Goal: Task Accomplishment & Management: Manage account settings

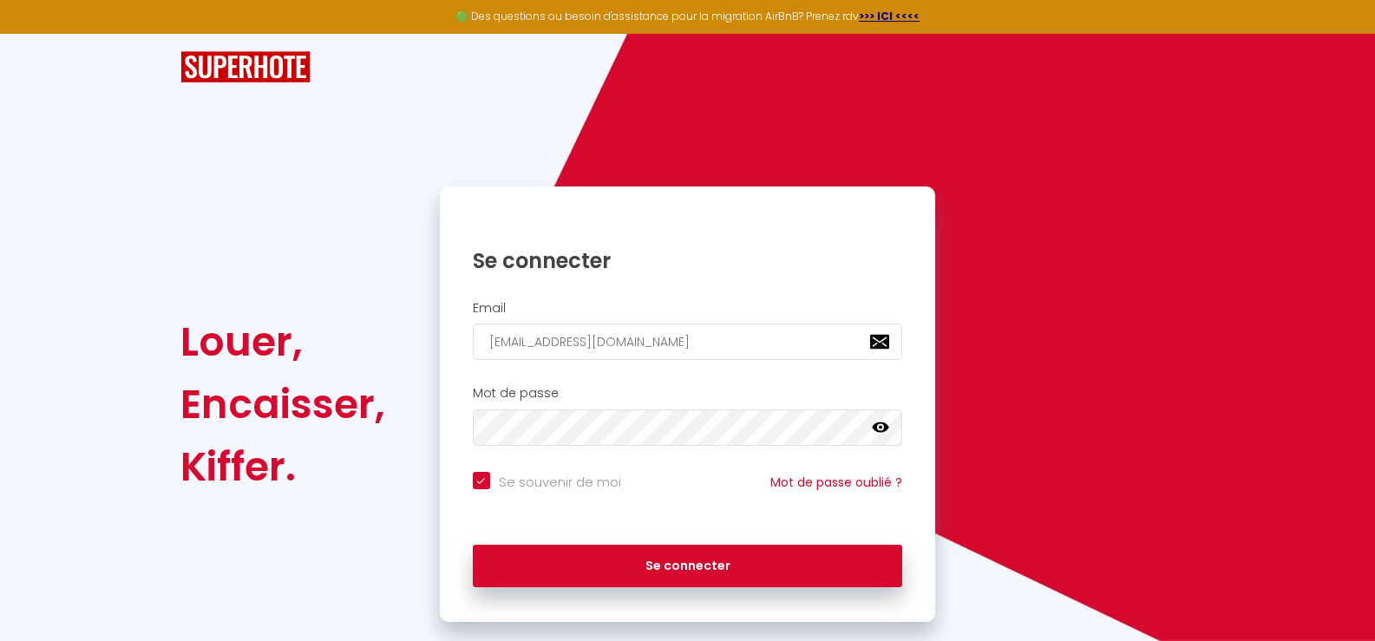
click at [501, 342] on input "[EMAIL_ADDRESS][DOMAIN_NAME]" at bounding box center [688, 342] width 430 height 36
click at [879, 426] on icon at bounding box center [880, 427] width 17 height 17
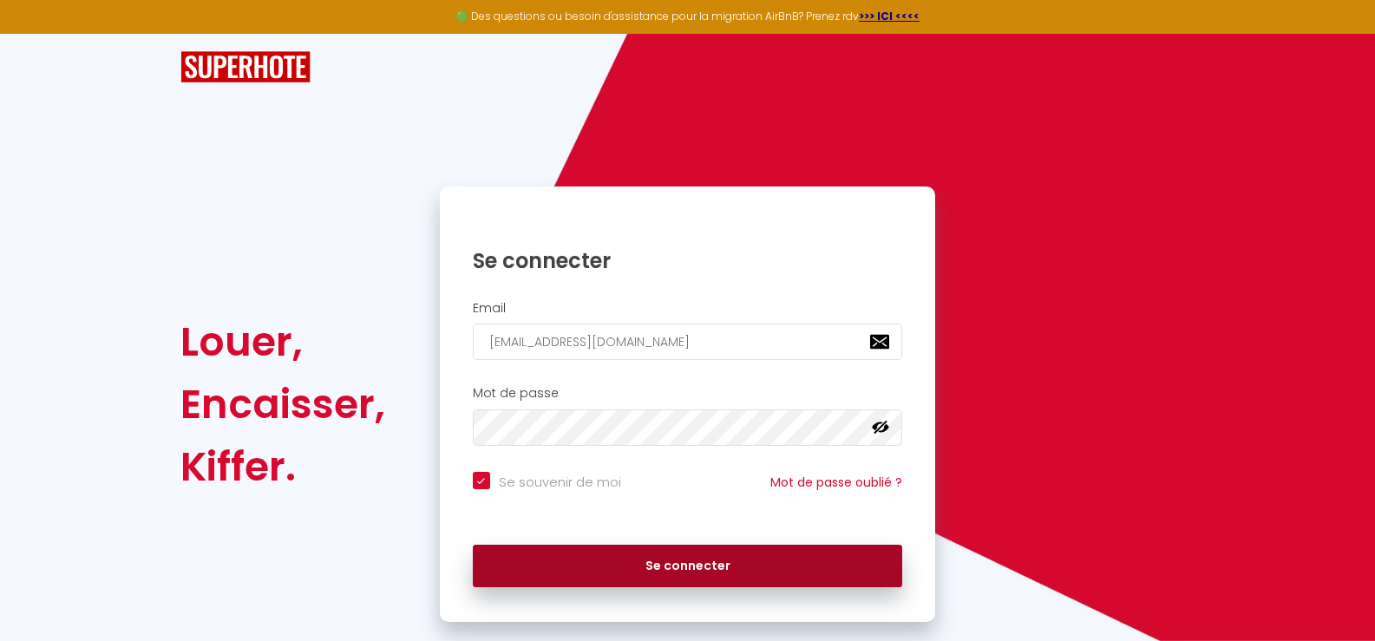
click at [674, 567] on button "Se connecter" at bounding box center [688, 566] width 430 height 43
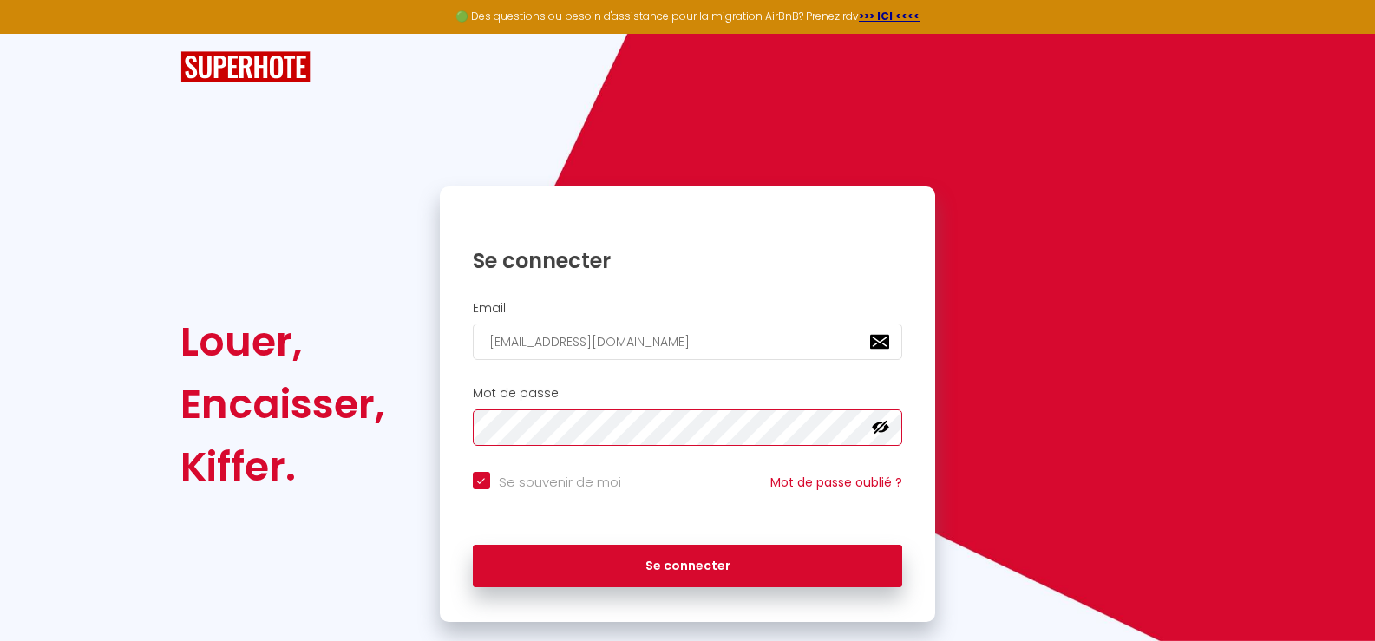
click at [451, 413] on div "Mot de passe false" at bounding box center [688, 416] width 474 height 60
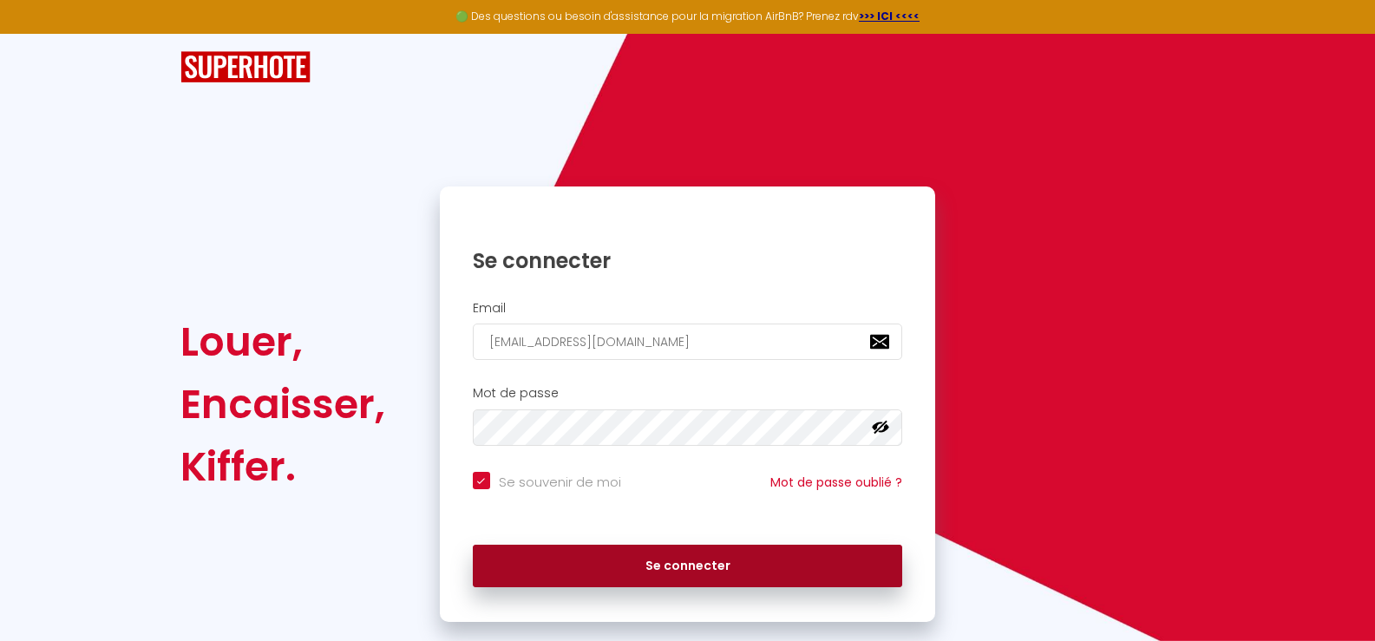
click at [652, 563] on button "Se connecter" at bounding box center [688, 566] width 430 height 43
checkbox input "true"
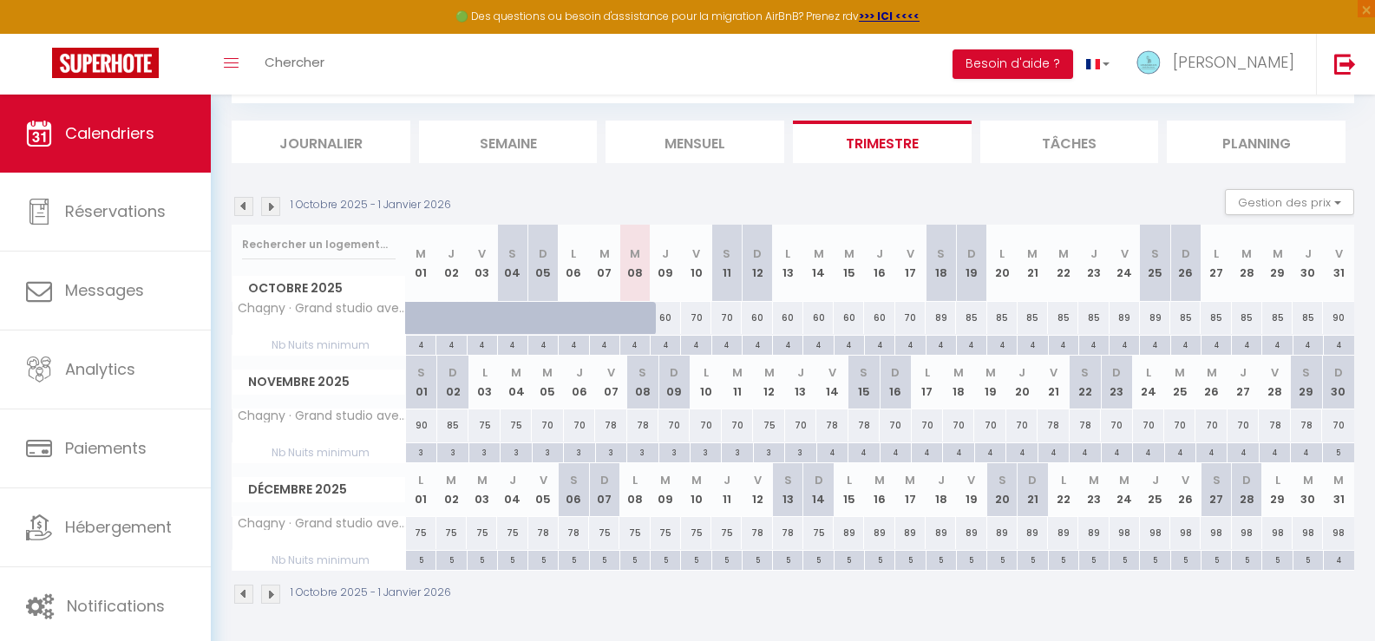
scroll to position [95, 0]
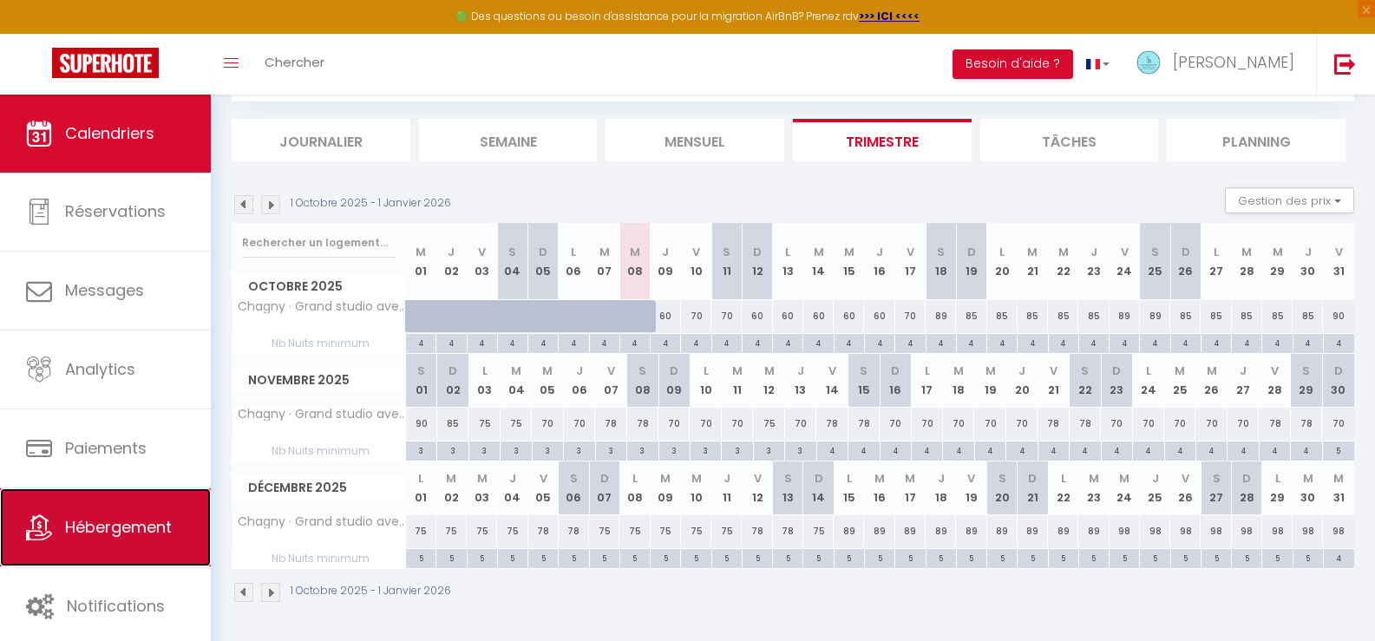
click at [127, 527] on span "Hébergement" at bounding box center [118, 527] width 107 height 22
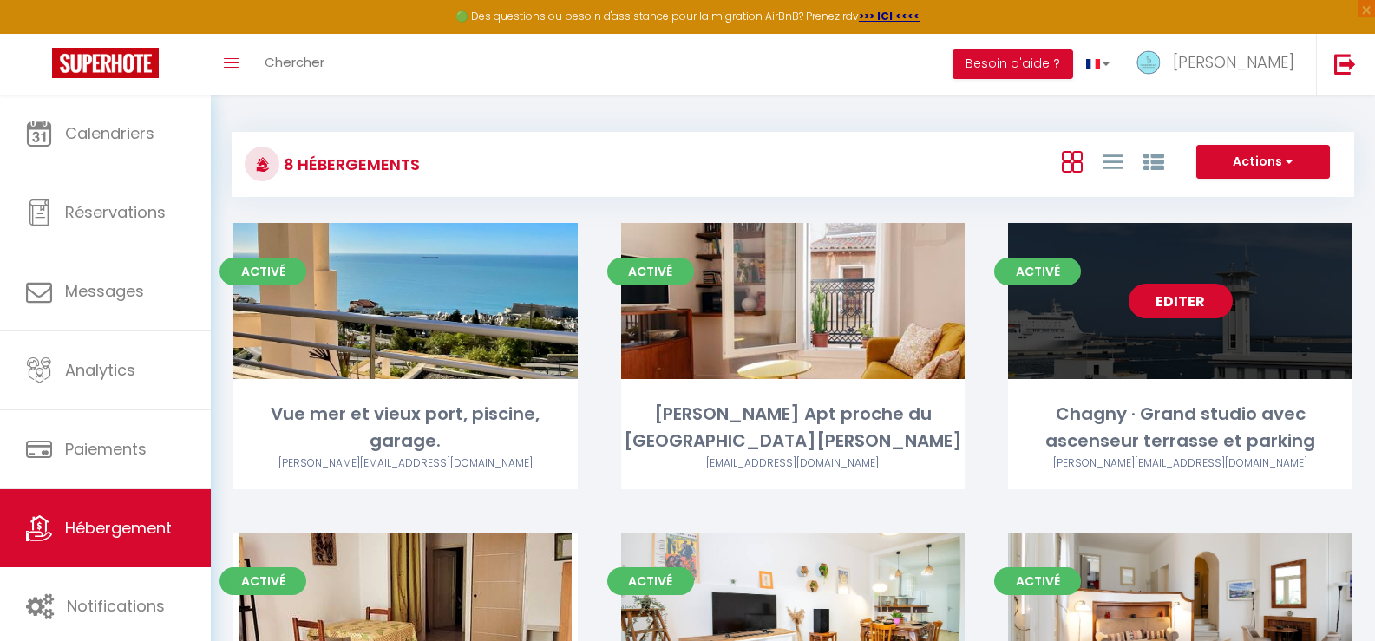
click at [1170, 298] on link "Editer" at bounding box center [1181, 301] width 104 height 35
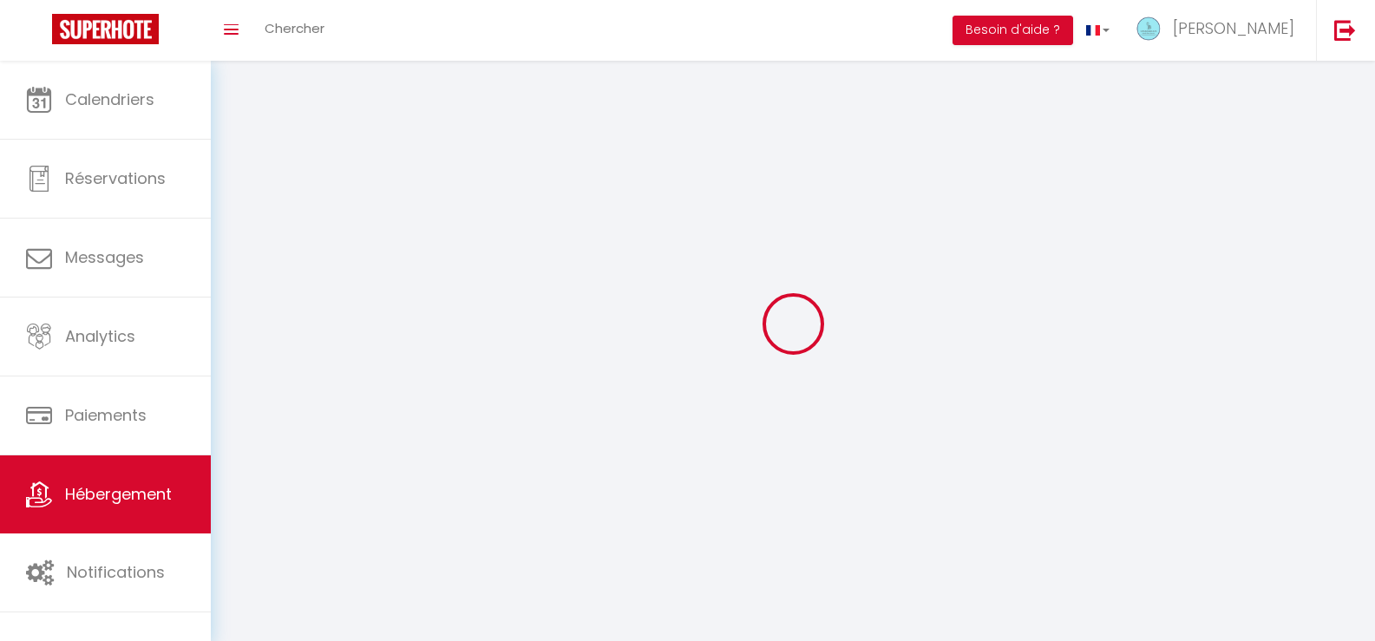
select select "1"
select select
select select "28"
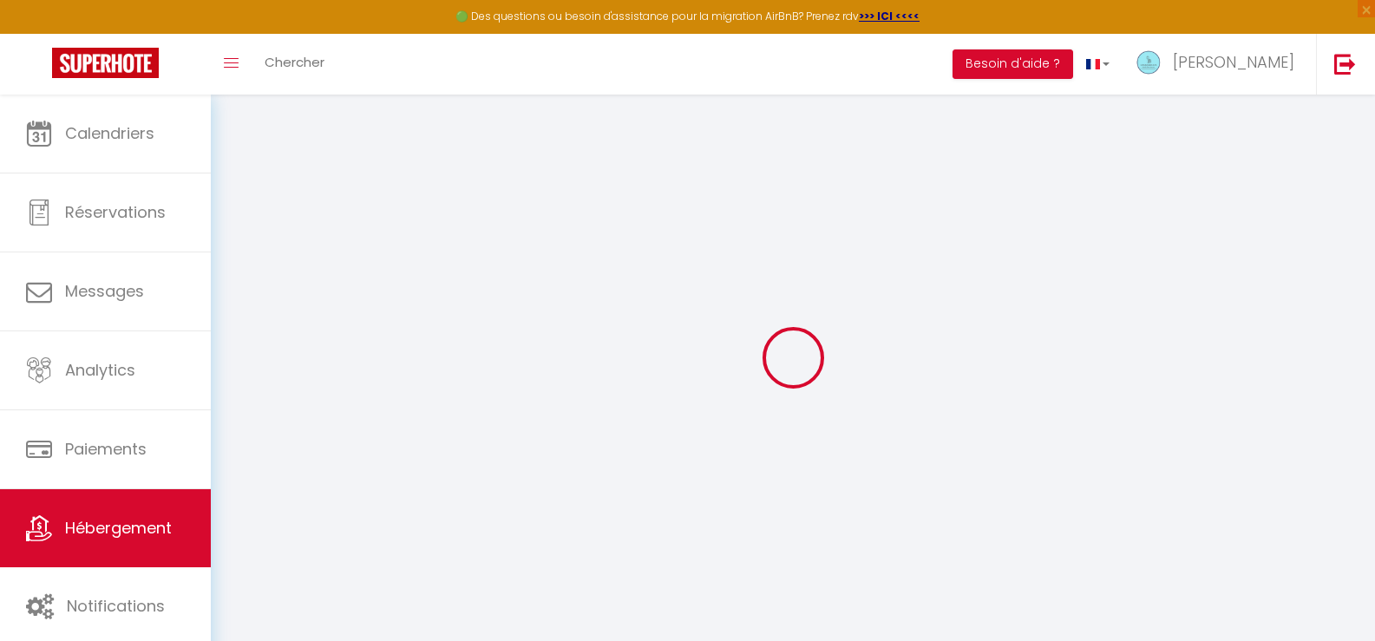
select select
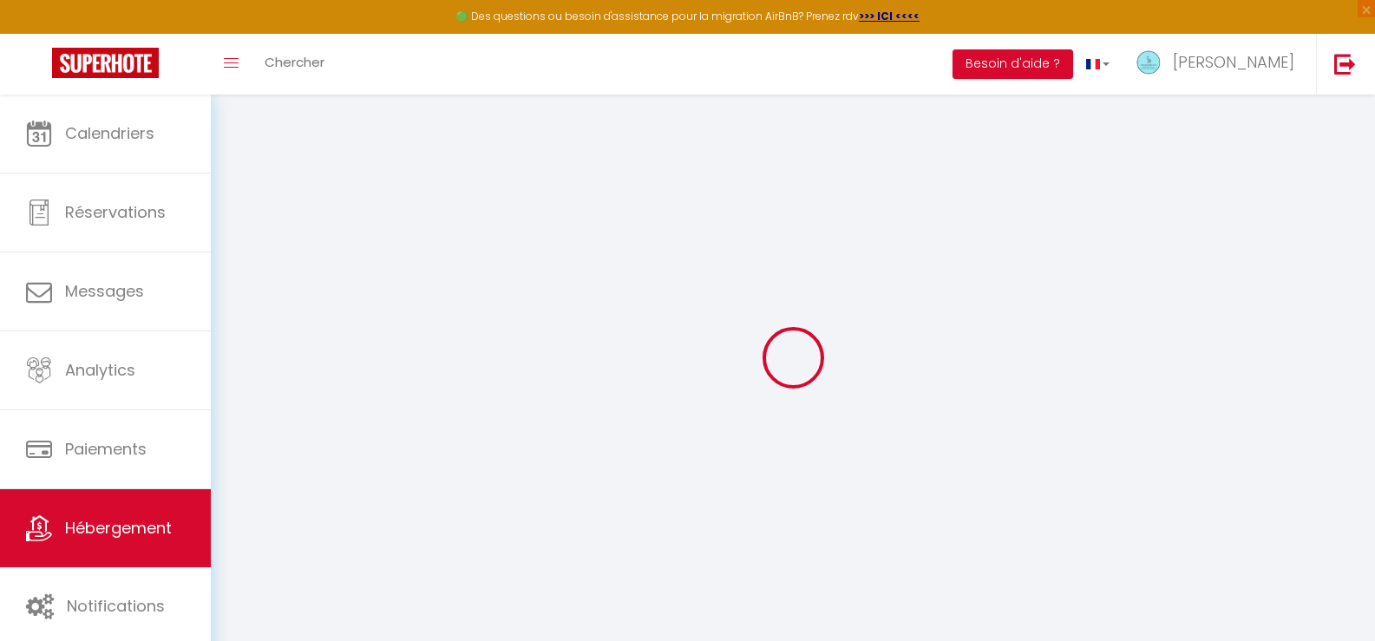
select select
checkbox input "false"
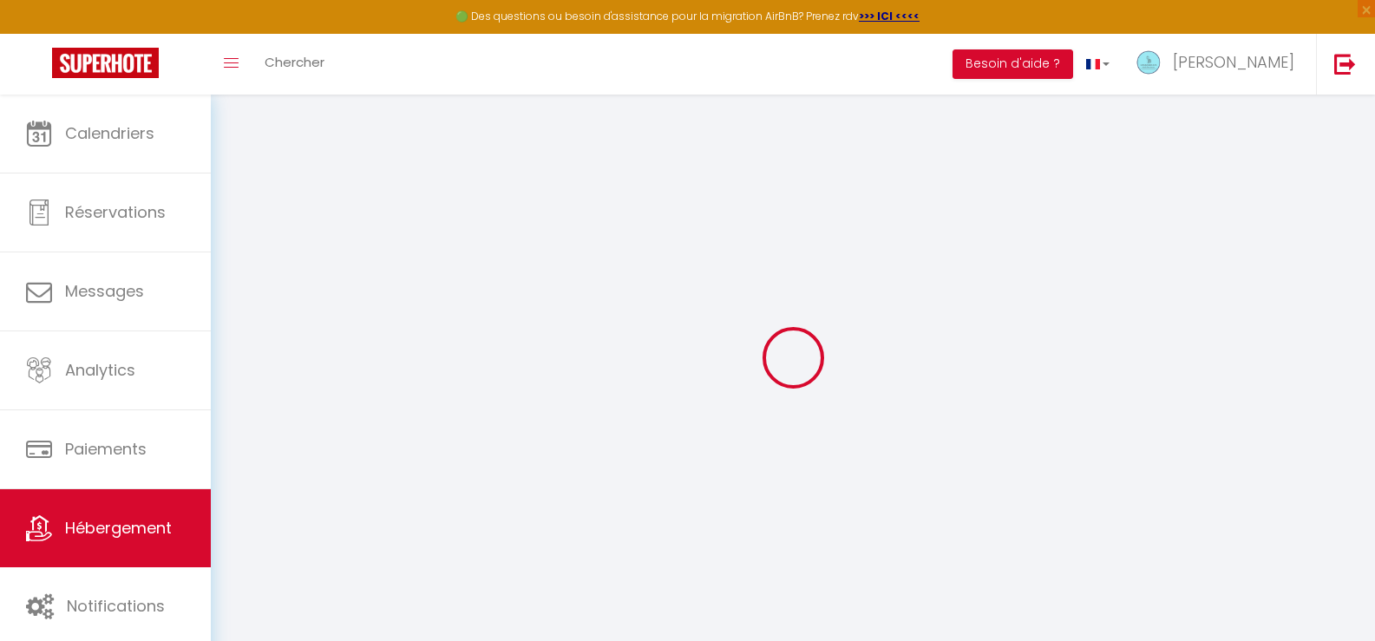
select select
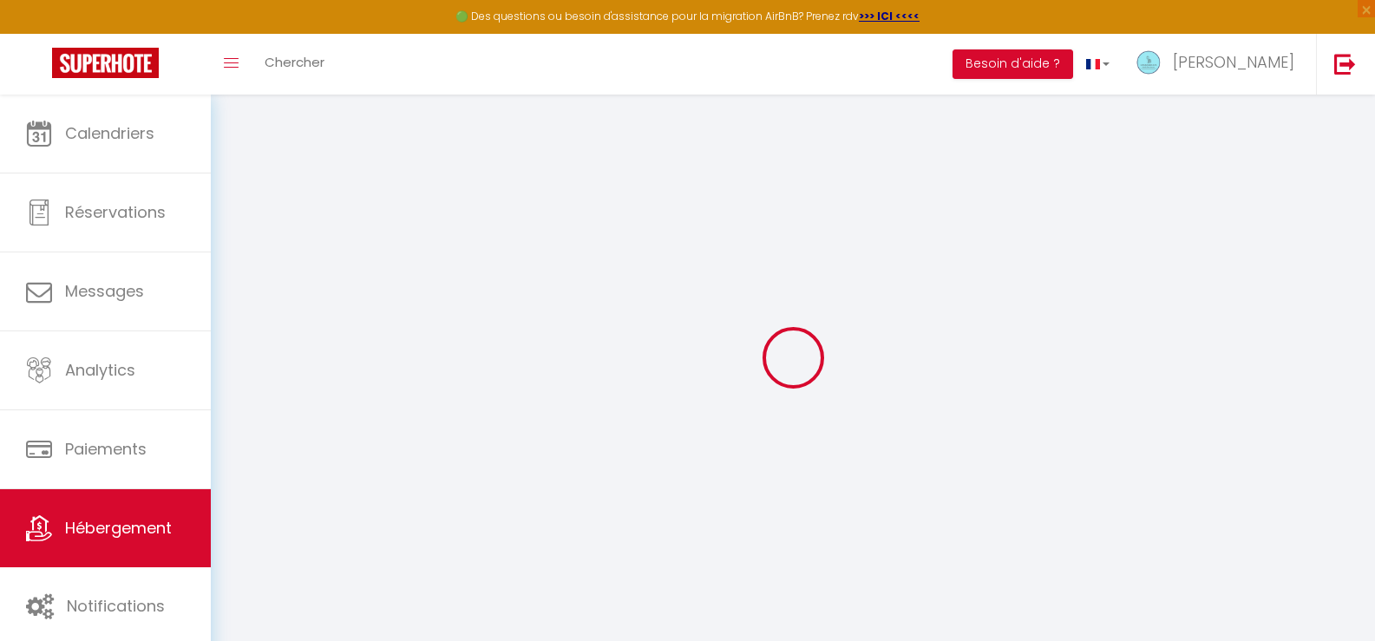
select select
checkbox input "false"
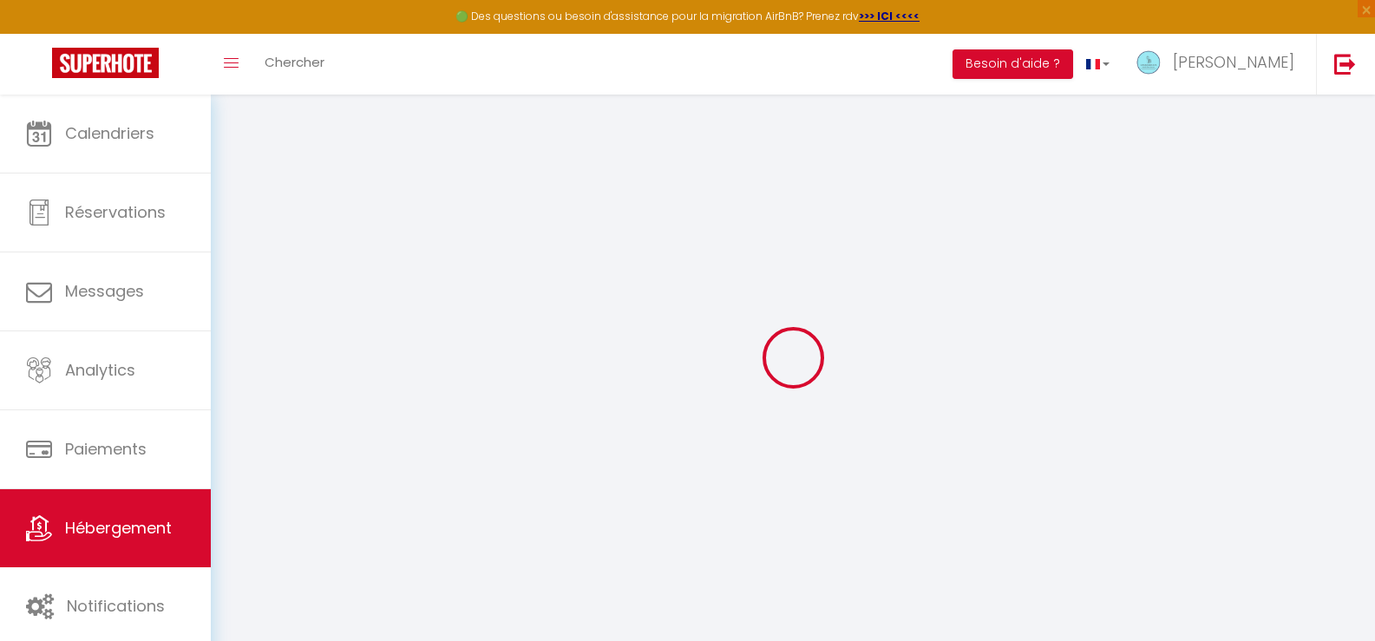
checkbox input "false"
select select
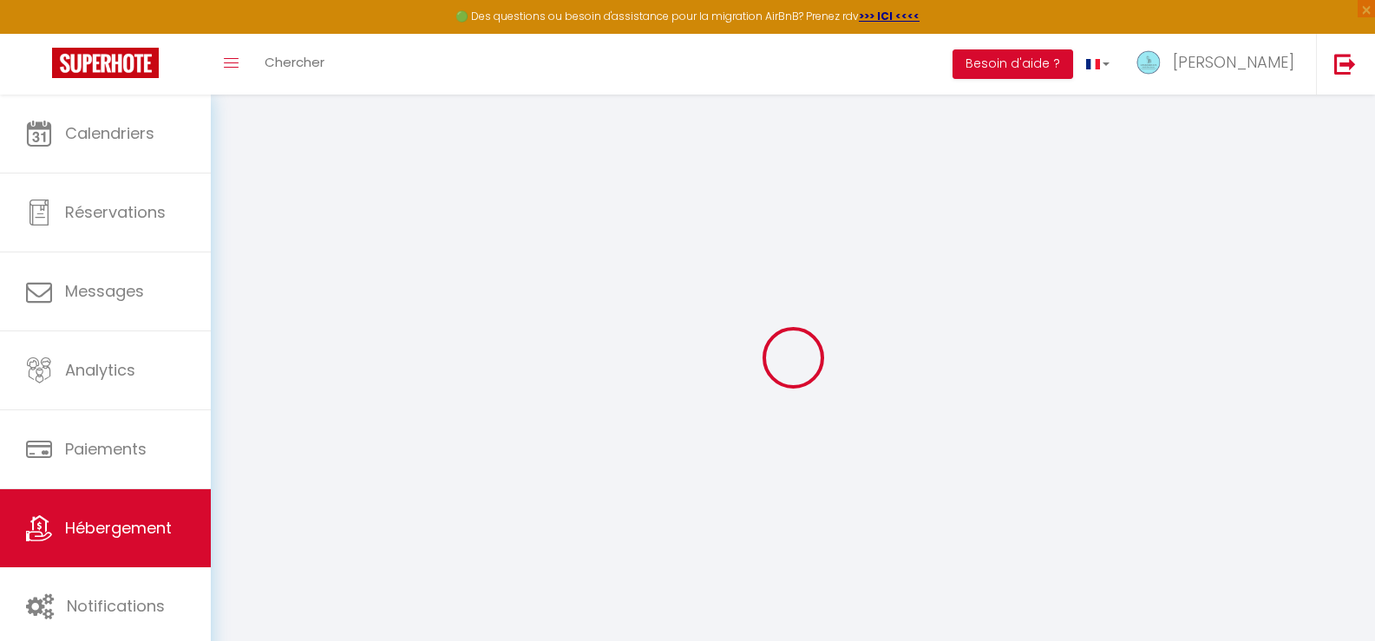
select select
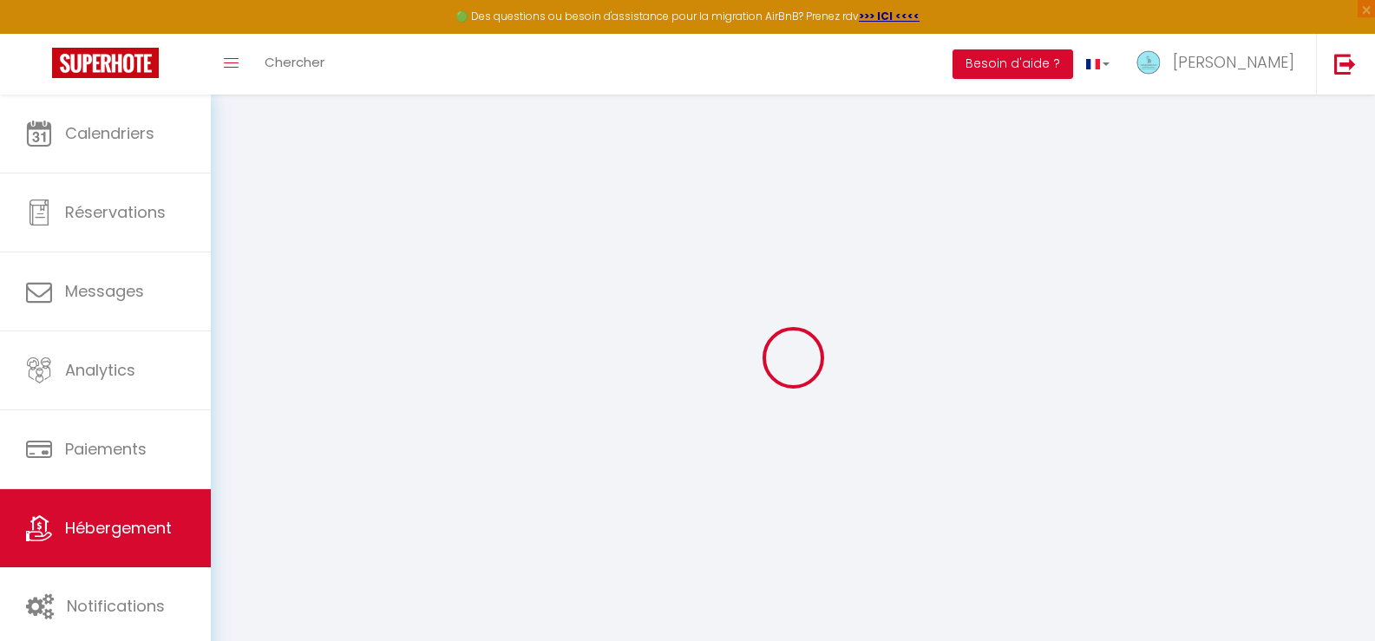
checkbox input "false"
select select
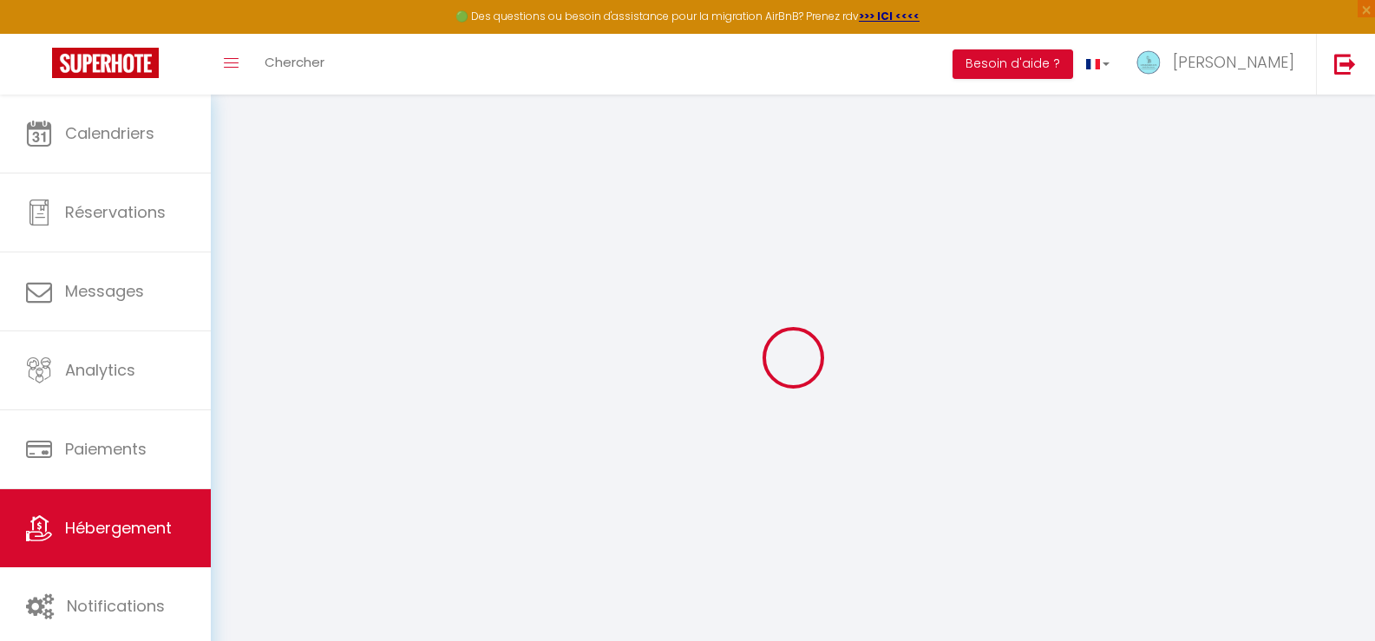
select select
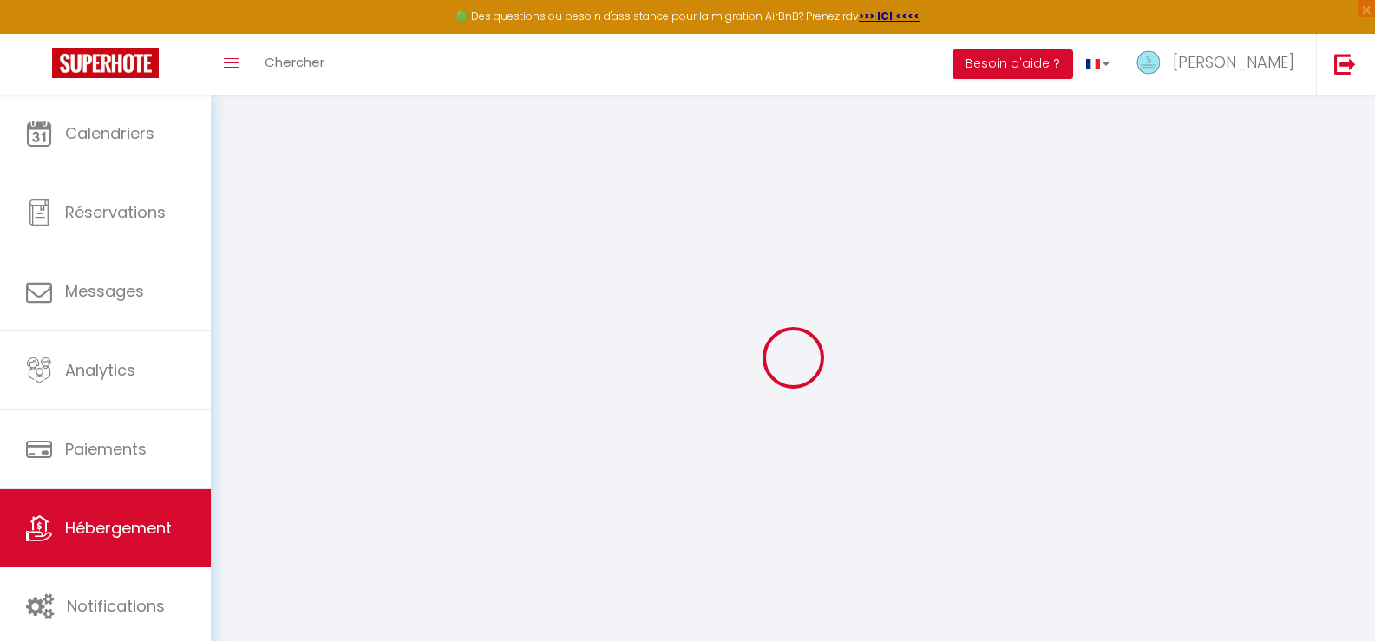
select select
checkbox input "false"
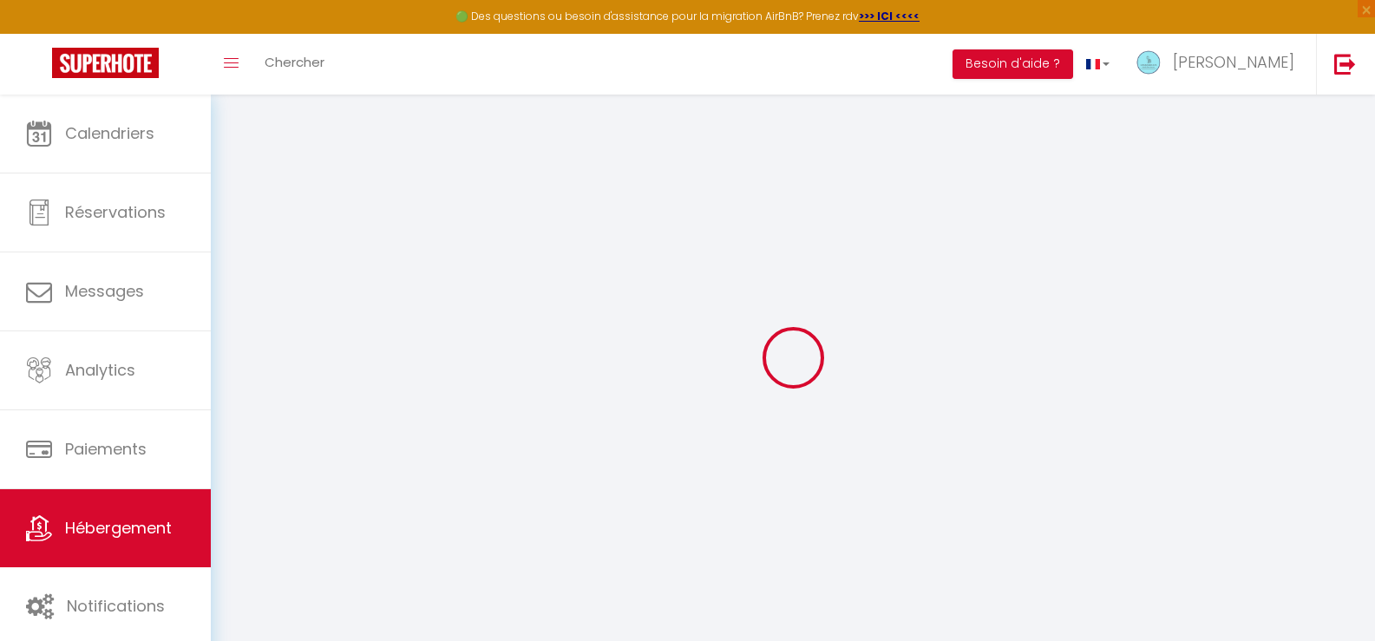
checkbox input "false"
select select
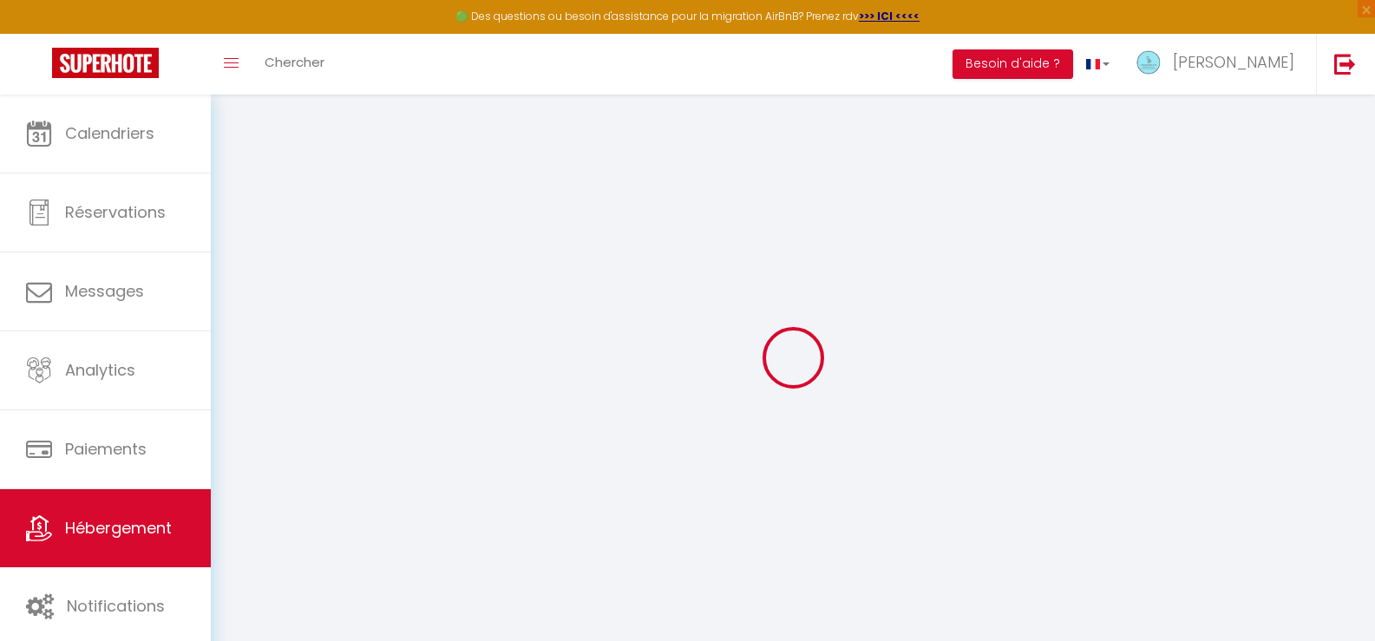
select select
checkbox input "false"
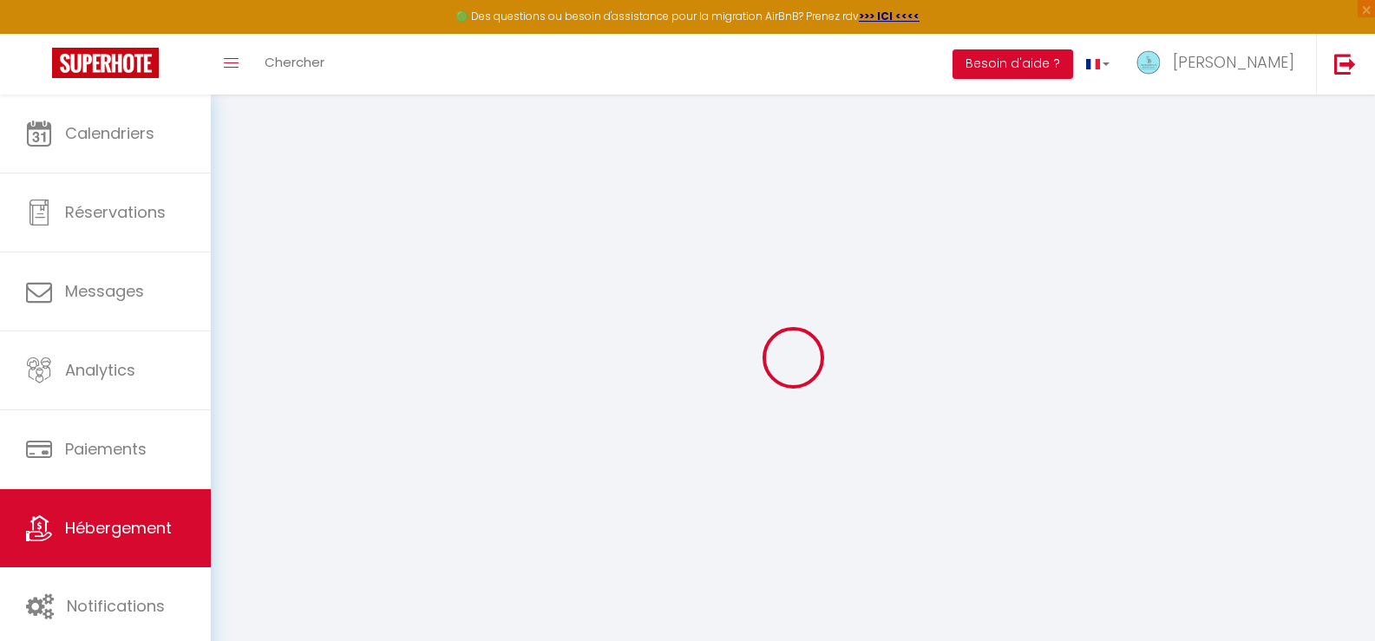
checkbox input "false"
select select
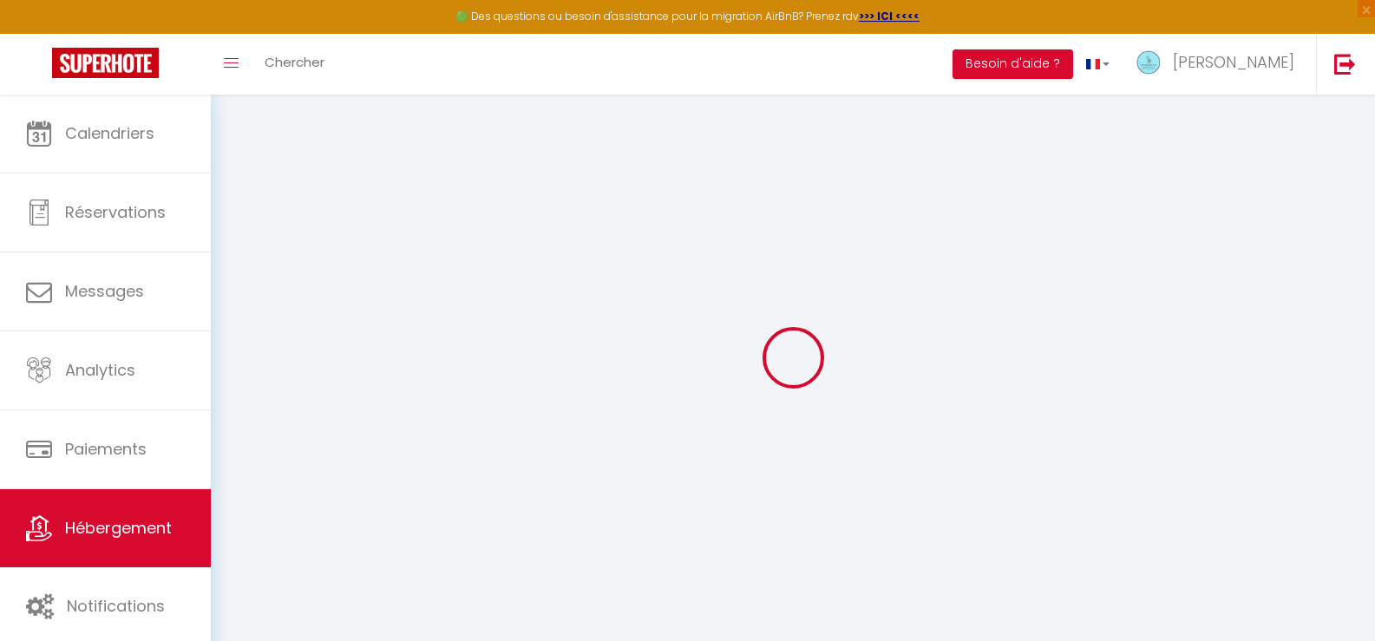
select select
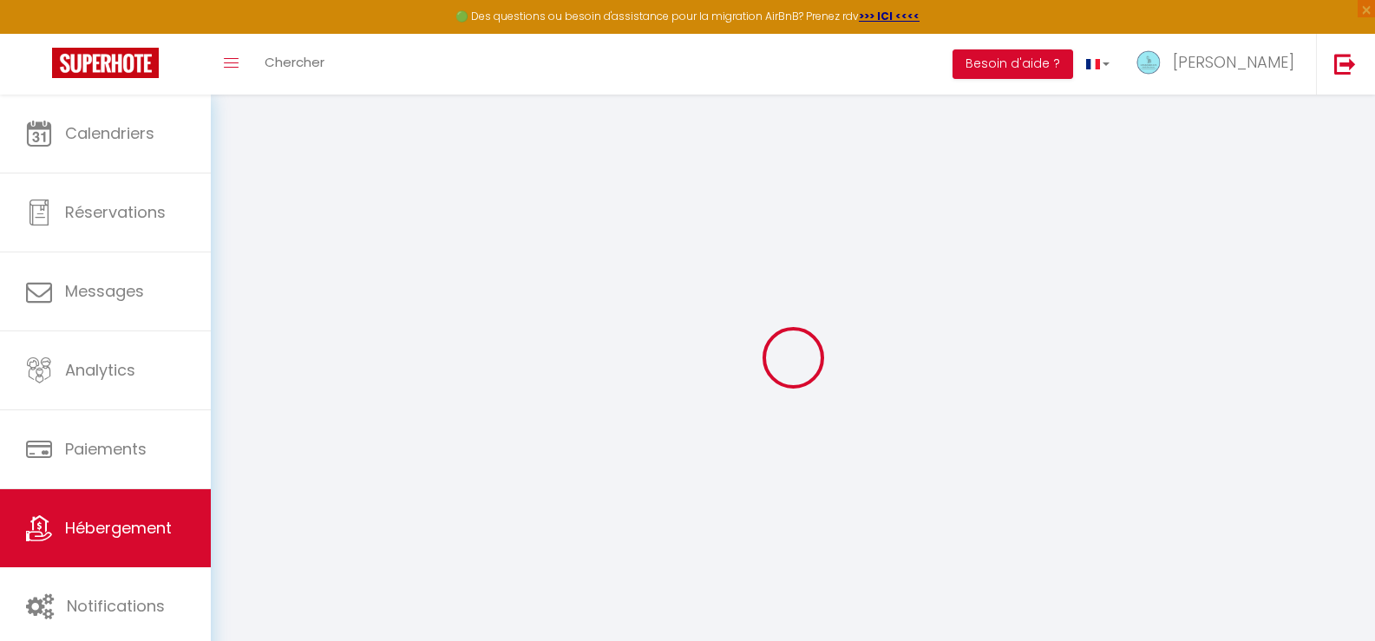
select select
checkbox input "false"
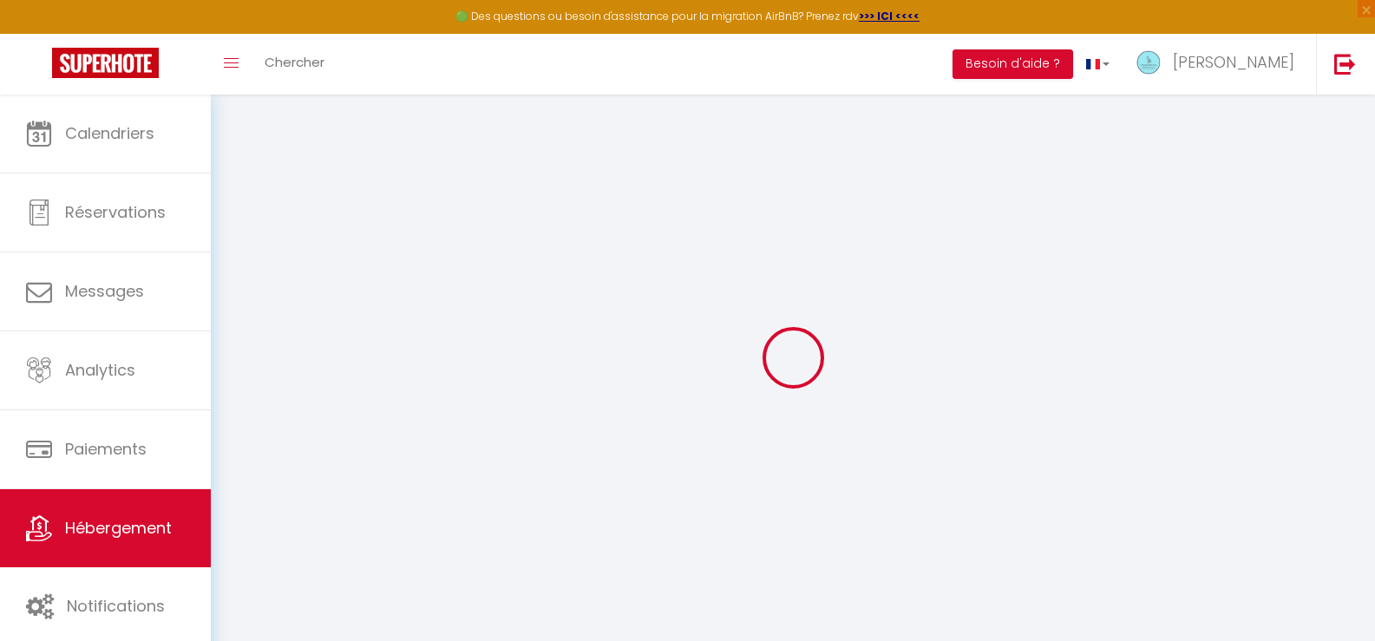
select select
type input "Chagny · Grand studio avec ascenseur terrasse et parking"
select select "0"
type input "60"
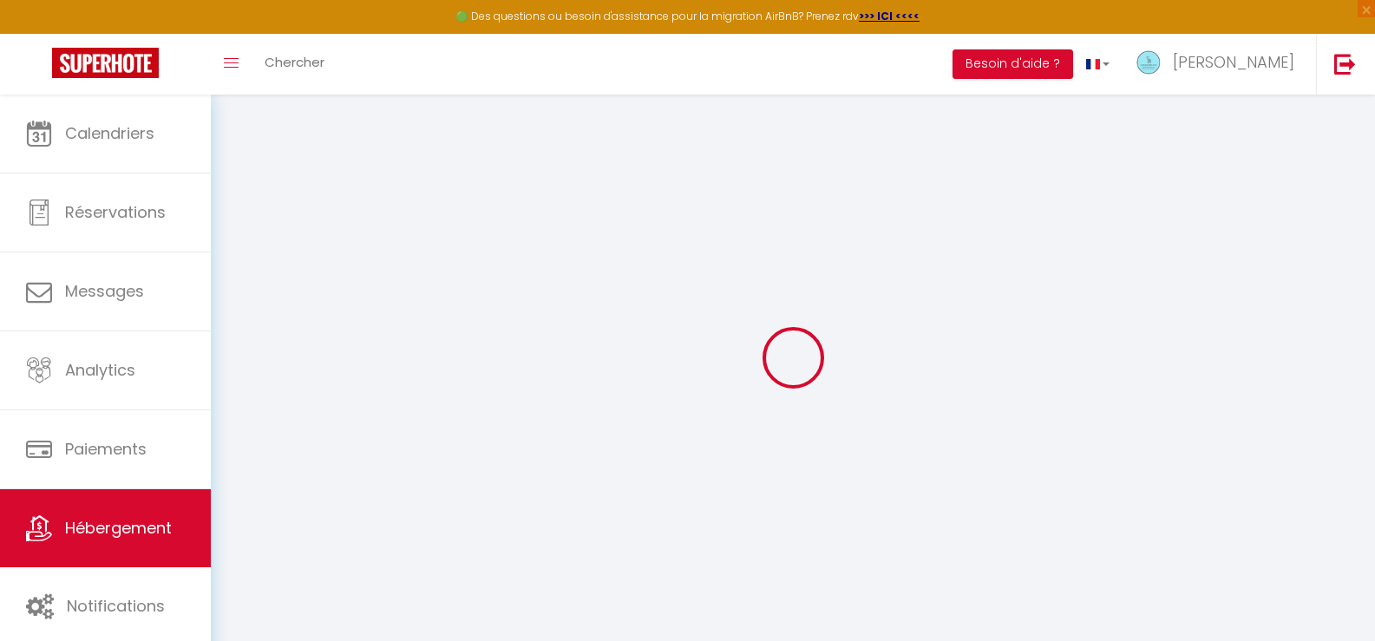
type input "50"
select select
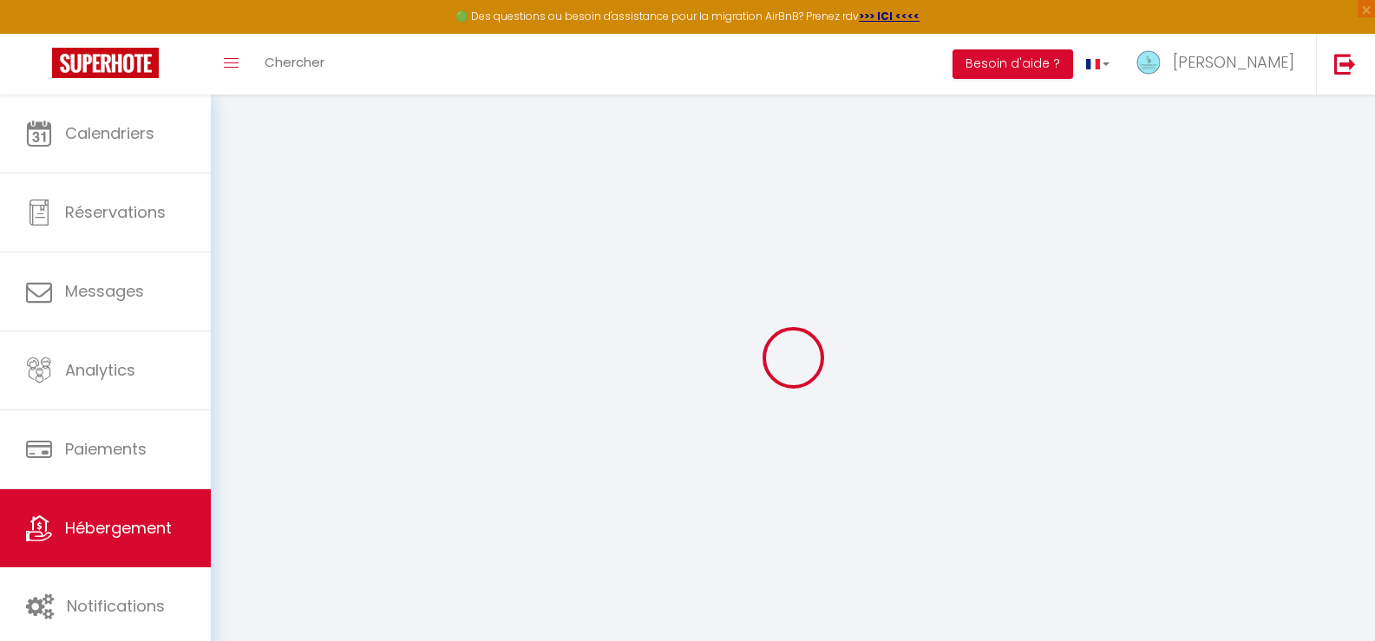
select select
type input "24 Quai [PERSON_NAME]"
type input "34200"
type input "Sète"
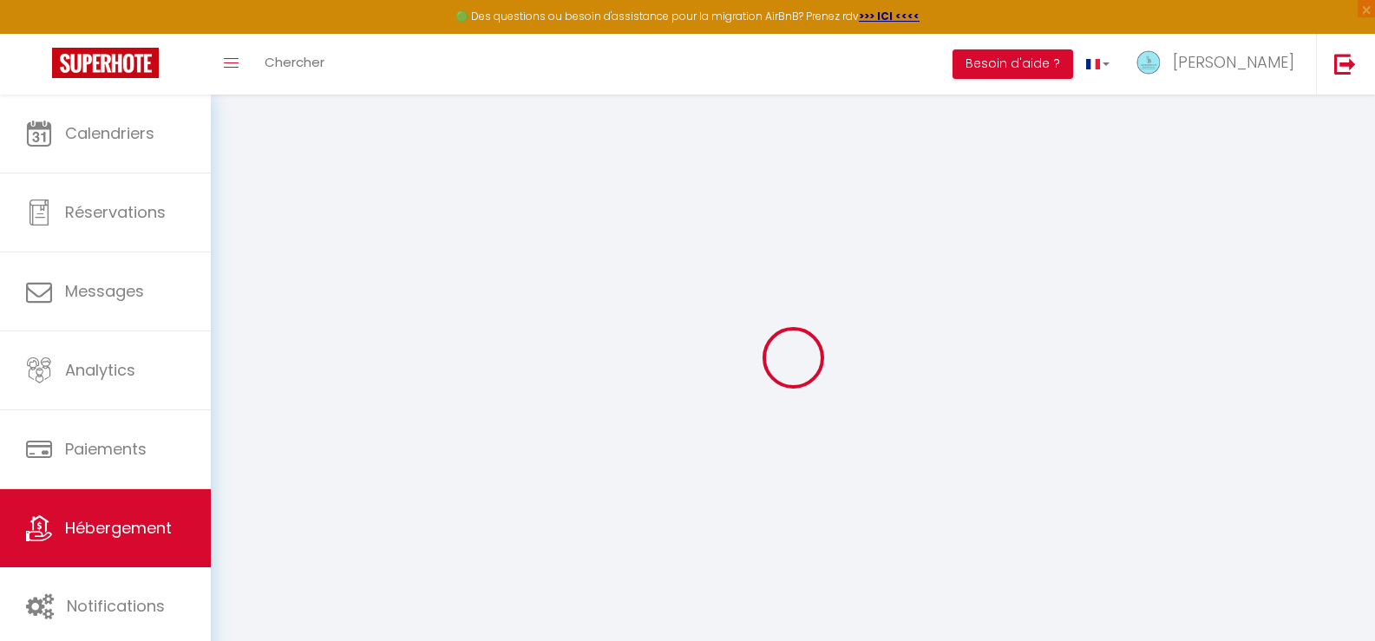
type input "[EMAIL_ADDRESS][DOMAIN_NAME]"
select select
checkbox input "false"
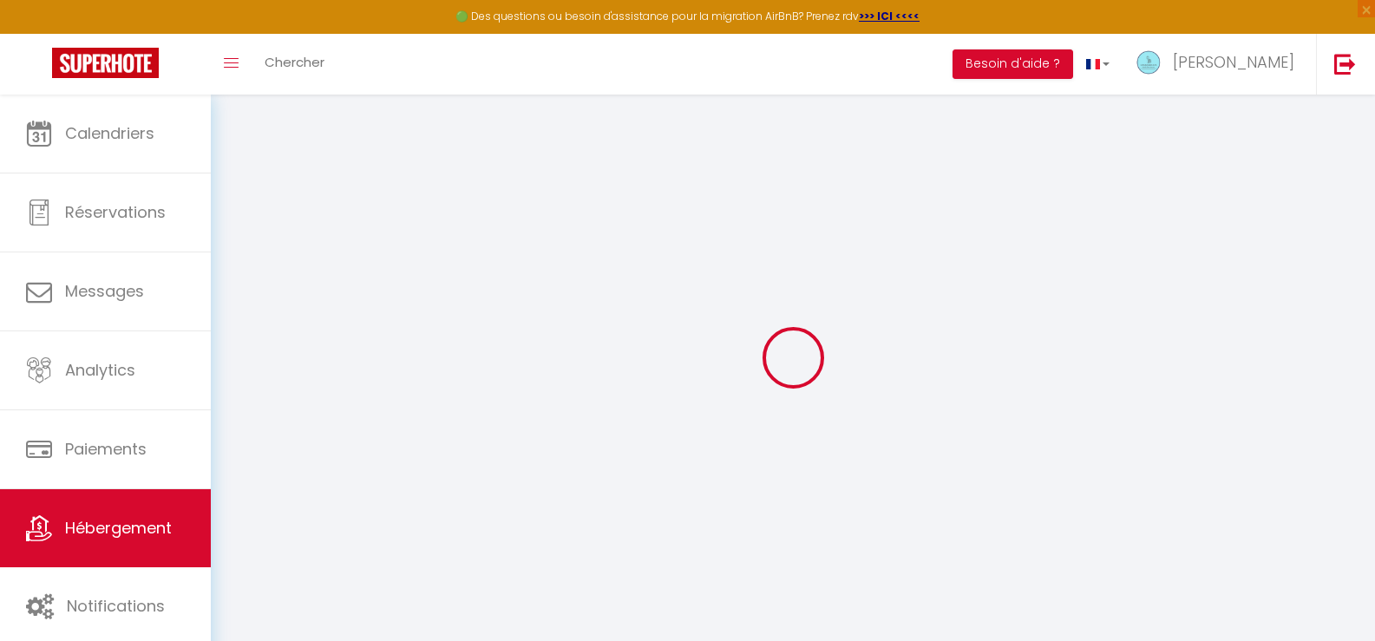
checkbox input "false"
select select
type input "0"
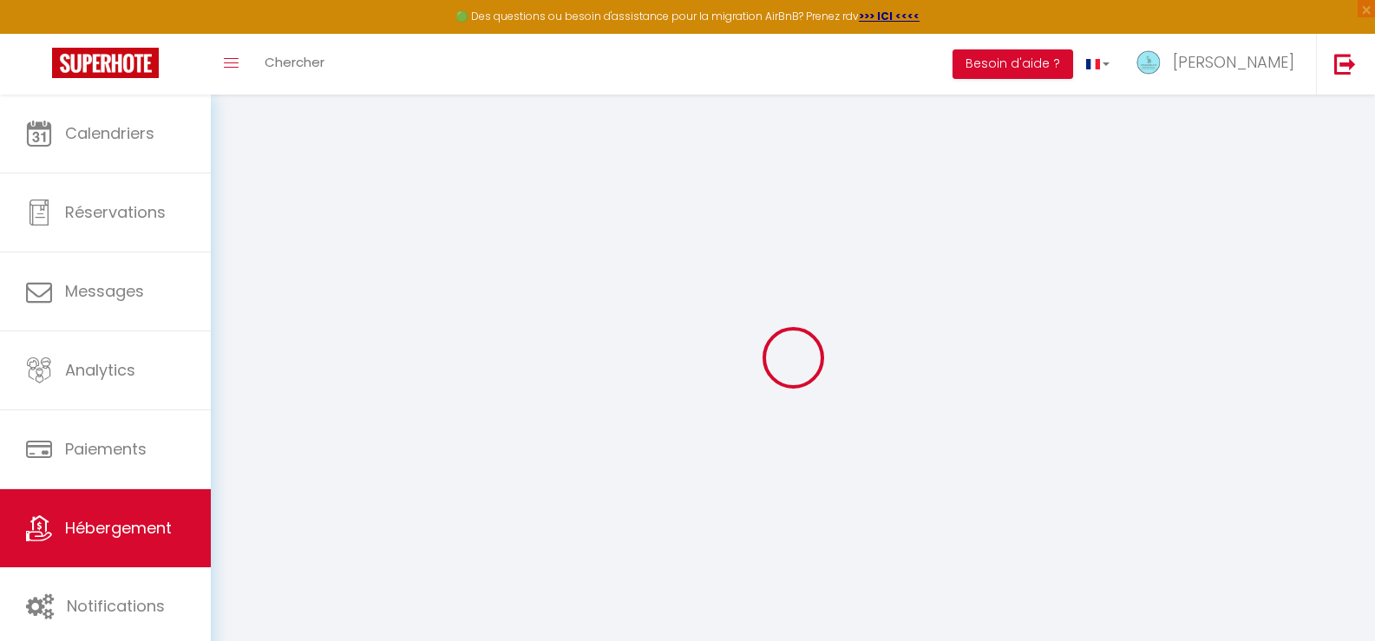
type input "0"
select select
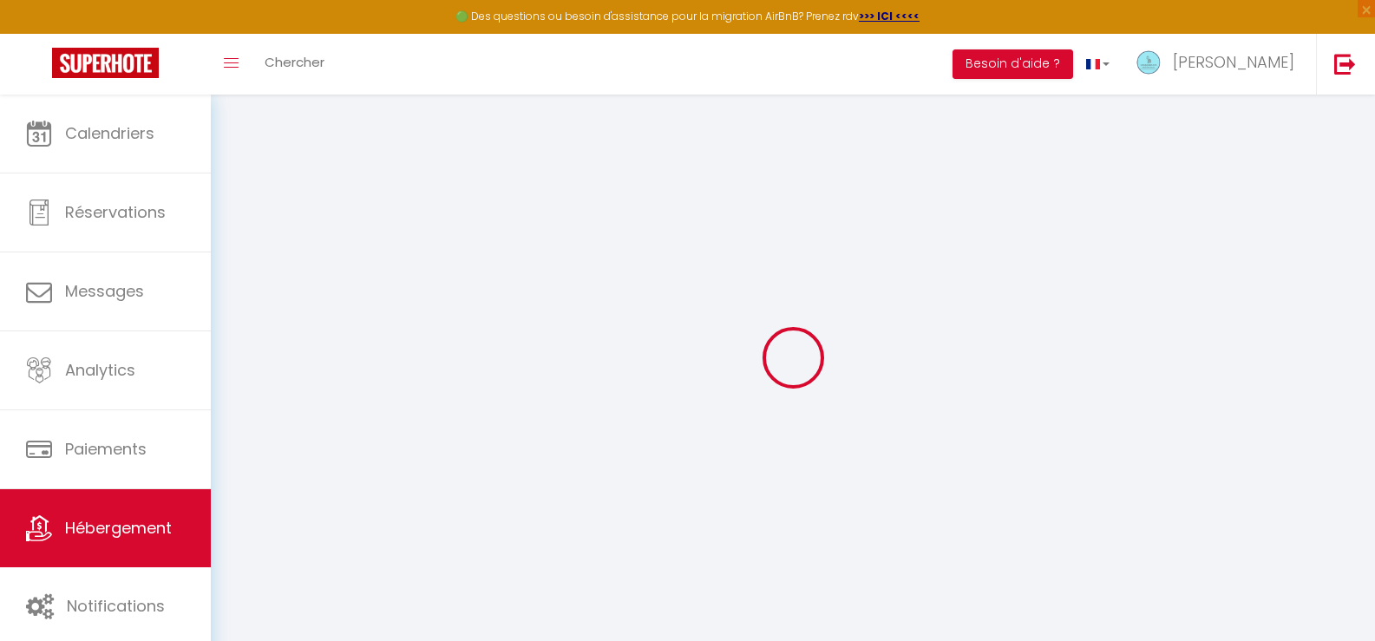
select select
checkbox input "false"
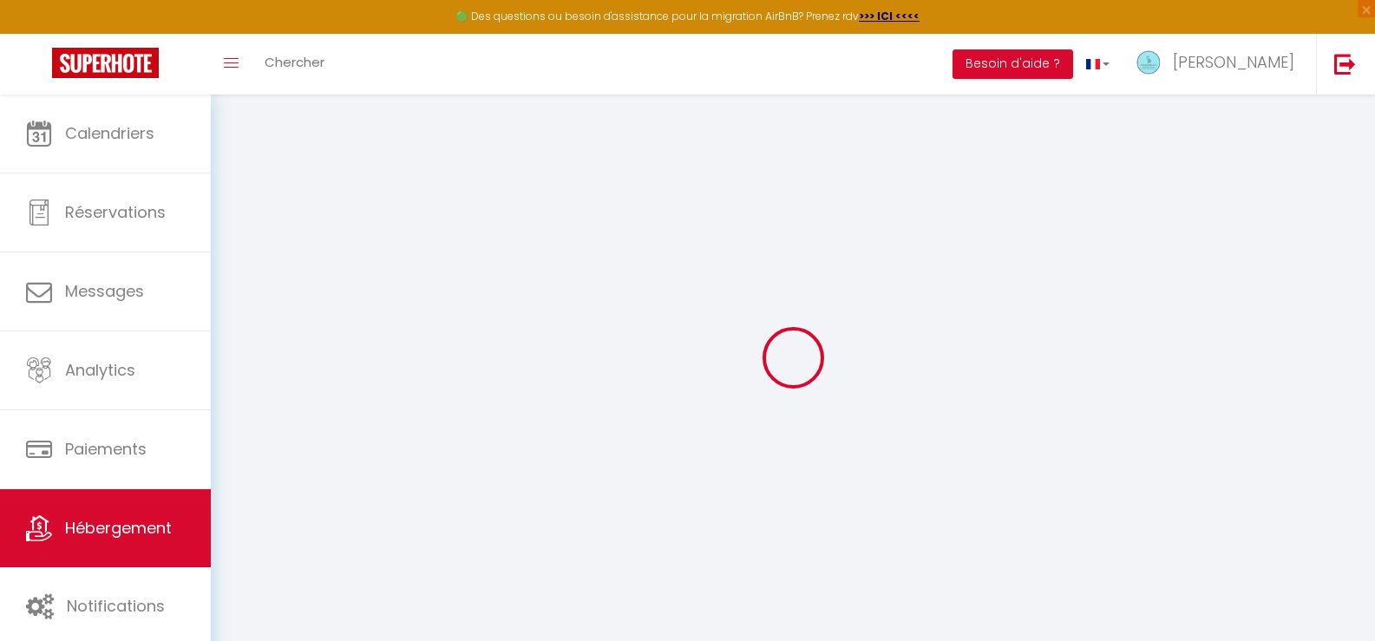
checkbox input "false"
select select
checkbox input "false"
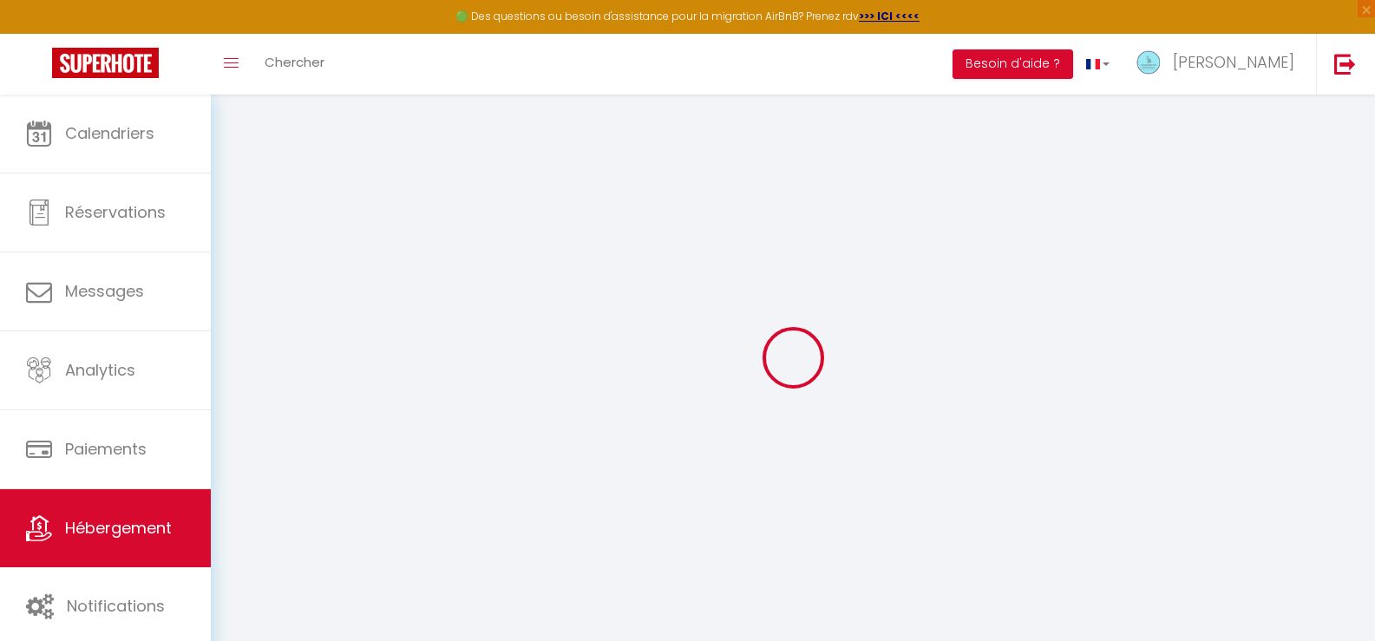
checkbox input "false"
select select "EUR"
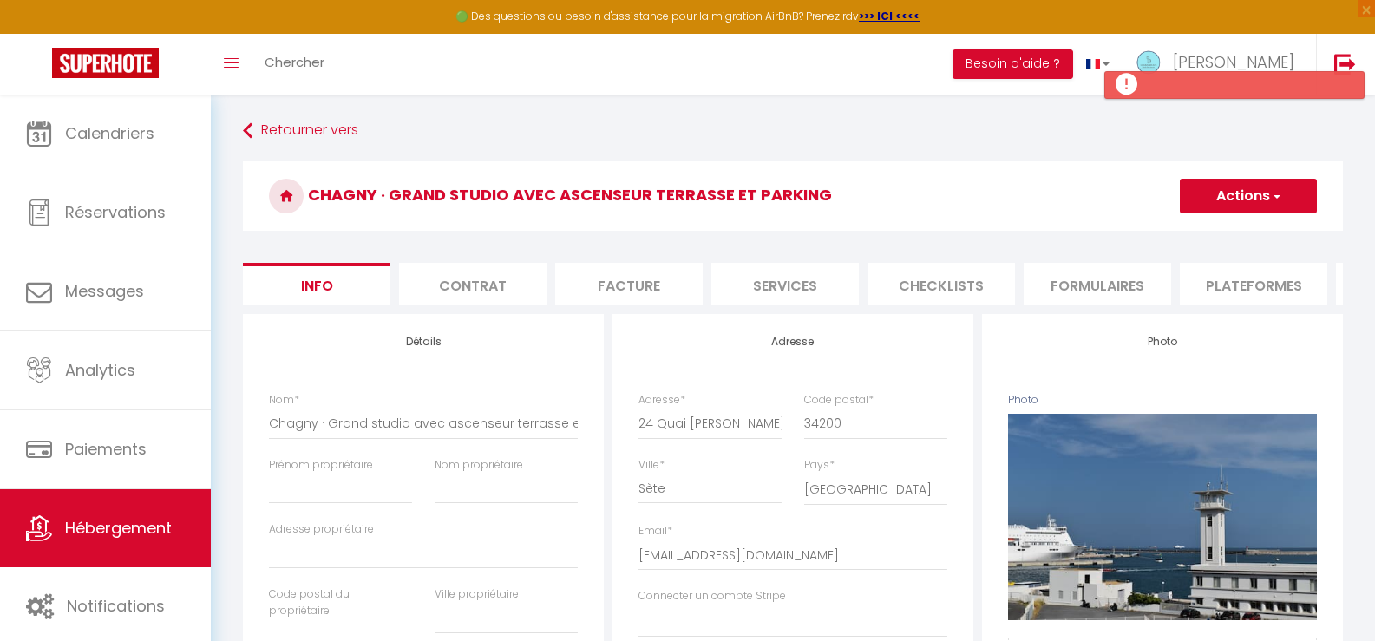
click at [1256, 285] on li "Plateformes" at bounding box center [1254, 284] width 148 height 43
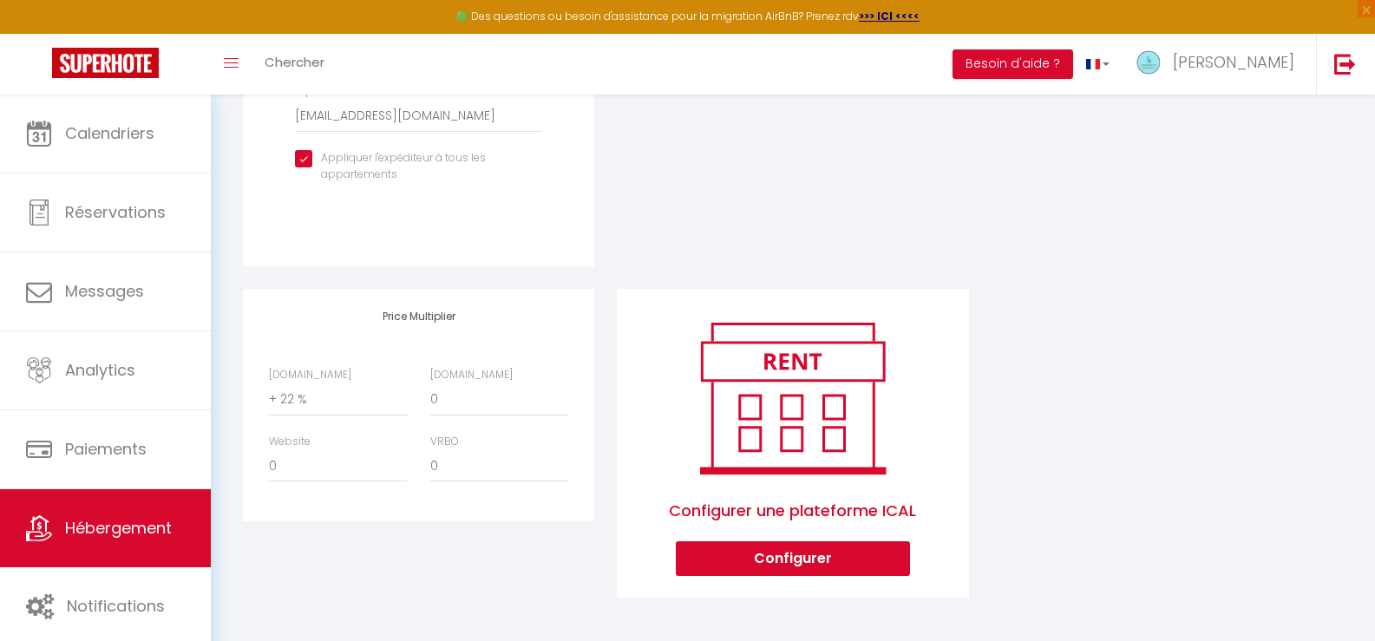
scroll to position [679, 0]
click at [295, 399] on select "0 + 1 % + 2 % + 3 % + 4 % + 5 % + 6 % + 7 % + 8 % + 9 %" at bounding box center [338, 400] width 138 height 33
select select "+ 20 %"
click at [269, 384] on select "0 + 1 % + 2 % + 3 % + 4 % + 5 % + 6 % + 7 % + 8 % + 9 %" at bounding box center [338, 400] width 138 height 33
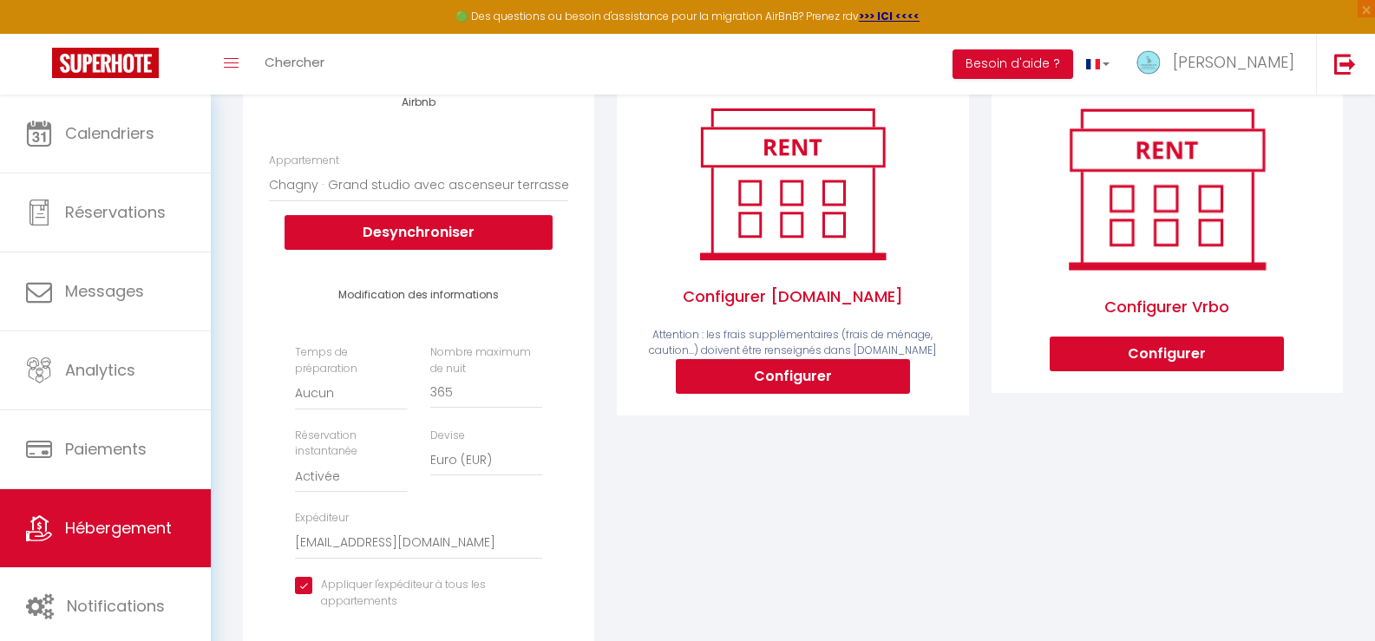
scroll to position [72, 0]
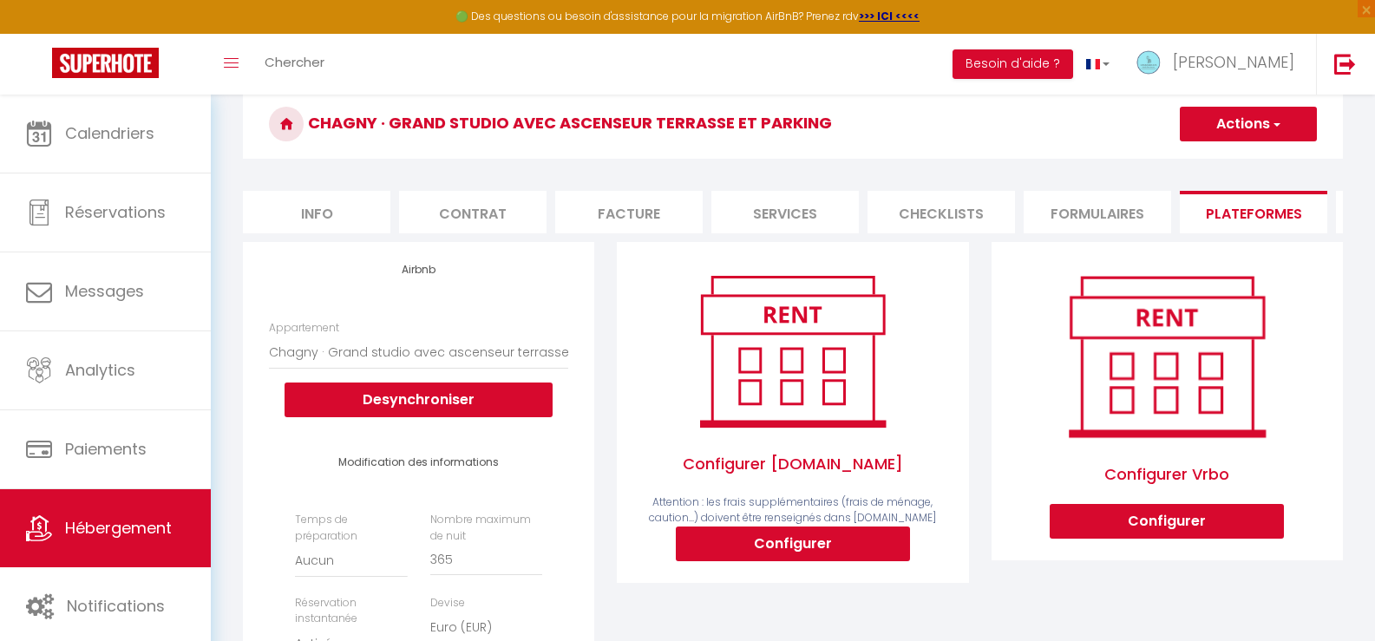
click at [1211, 120] on button "Actions" at bounding box center [1248, 124] width 137 height 35
click at [1202, 167] on link "Enregistrer" at bounding box center [1247, 162] width 137 height 23
select select "EUR"
click at [1222, 122] on button "Actions" at bounding box center [1248, 124] width 137 height 35
click at [1207, 157] on link "Enregistrer" at bounding box center [1247, 162] width 137 height 23
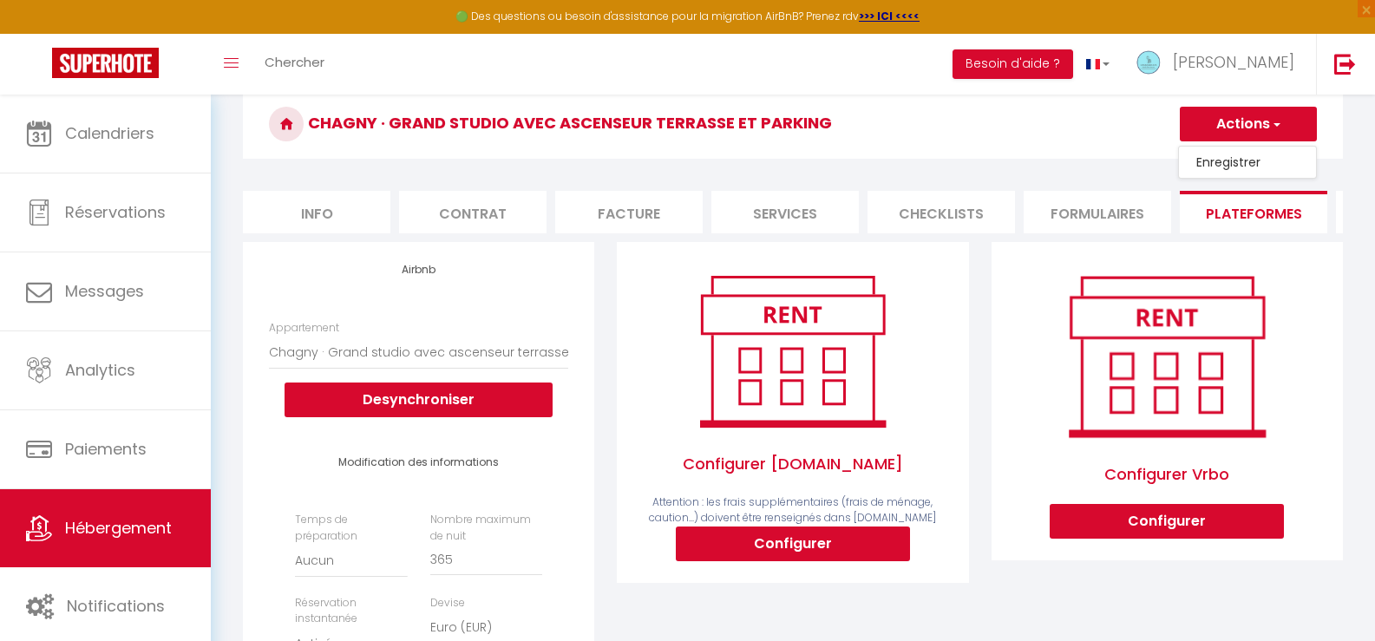
select select "EUR"
